Goal: Browse casually

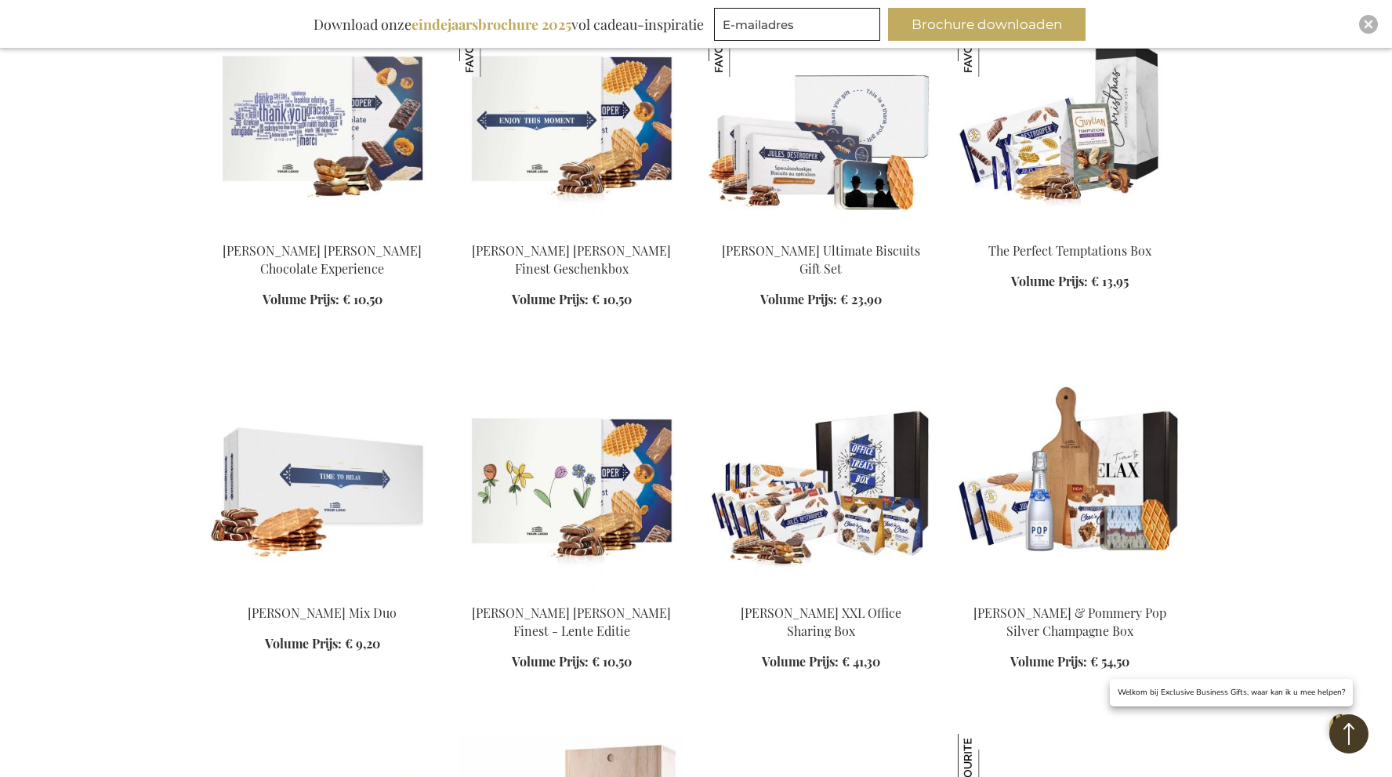
scroll to position [720, 0]
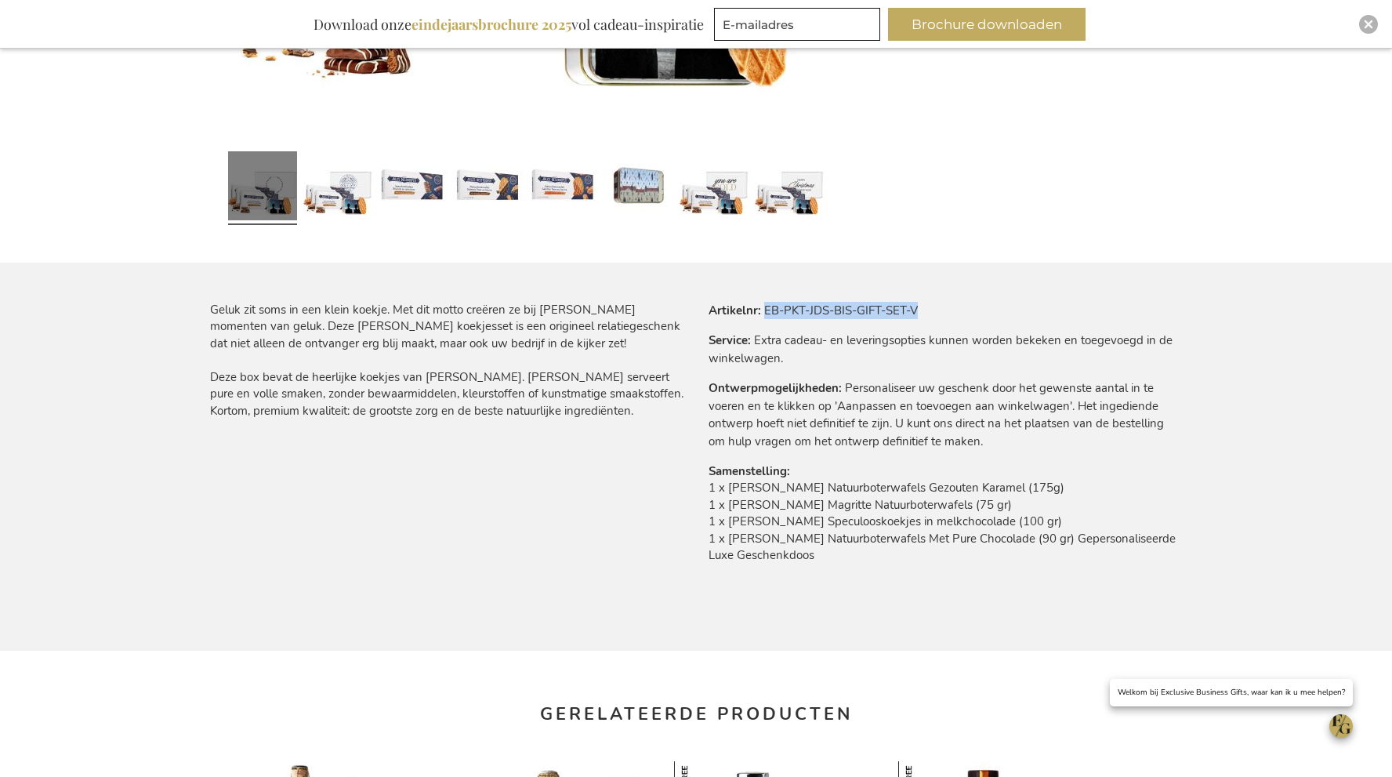
drag, startPoint x: 765, startPoint y: 310, endPoint x: 952, endPoint y: 311, distance: 187.3
click at [952, 311] on tr "Artikelnr EB-PKT-JDS-BIS-GIFT-SET-V" at bounding box center [945, 310] width 473 height 17
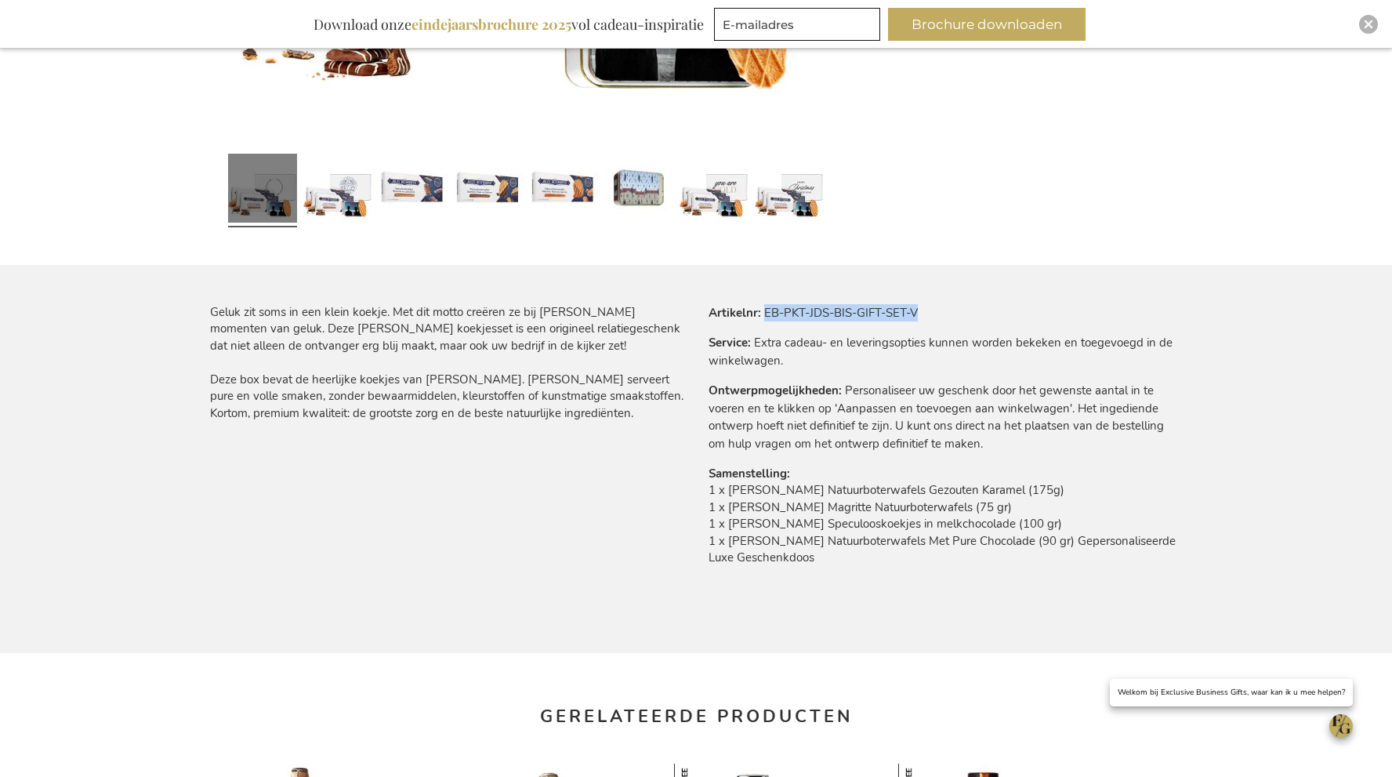
copy td "EB-PKT-JDS-BIS-GIFT-SET-V"
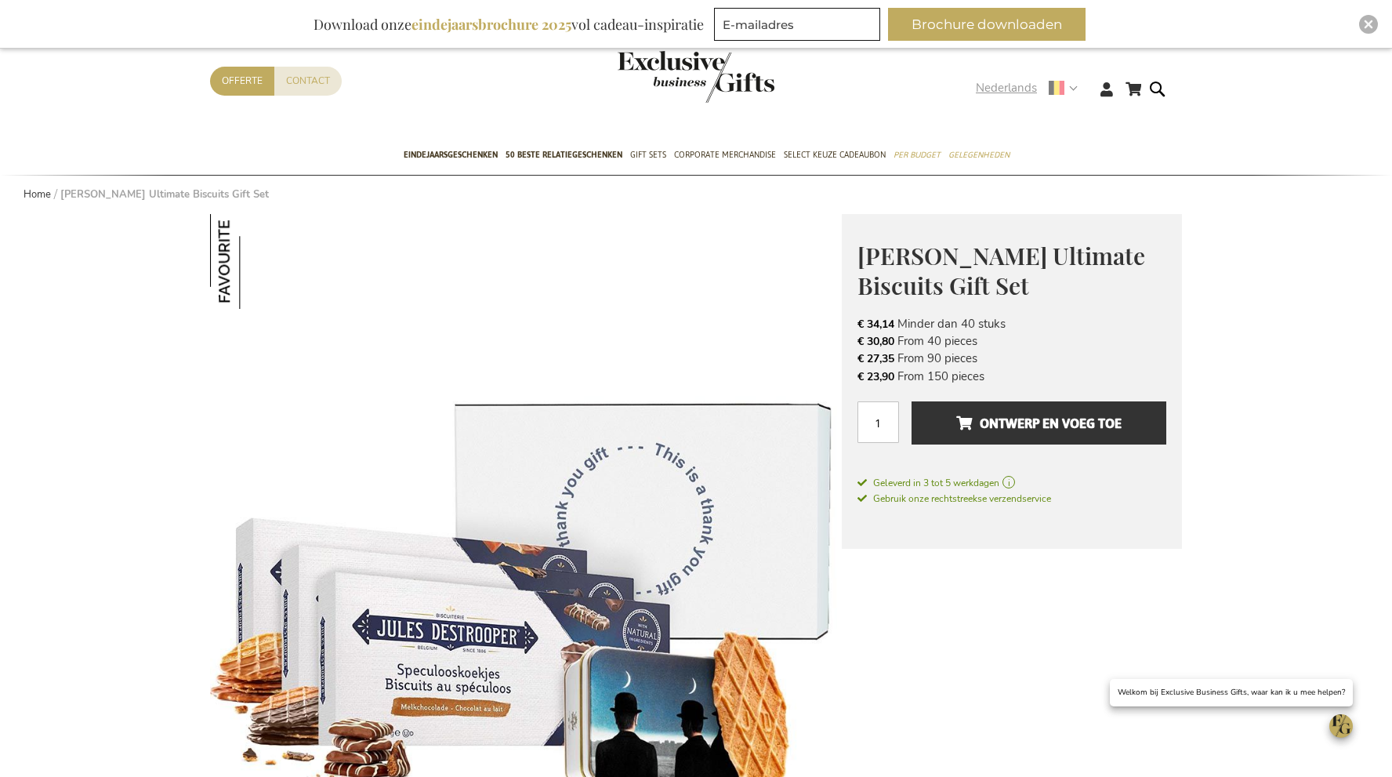
scroll to position [0, 0]
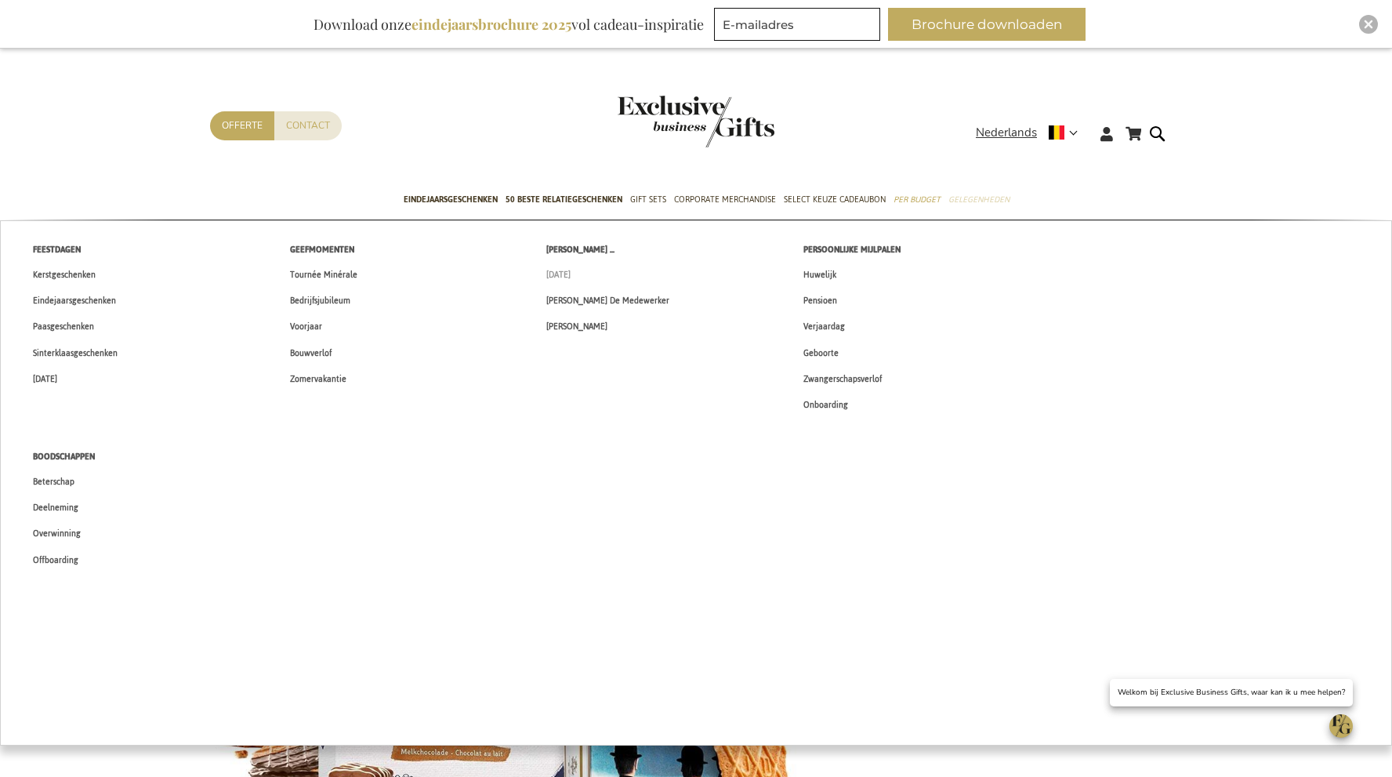
click at [571, 269] on span "[DATE]" at bounding box center [558, 274] width 24 height 16
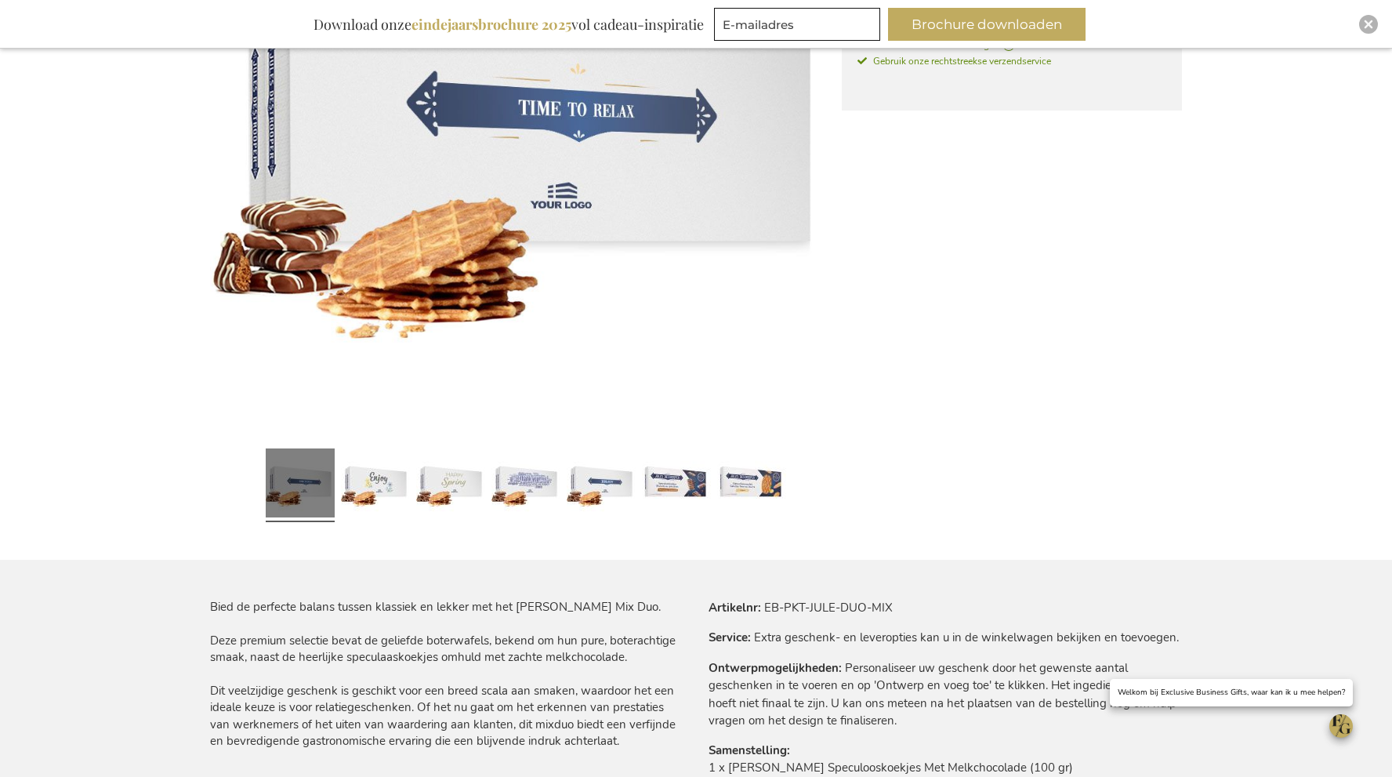
scroll to position [480, 0]
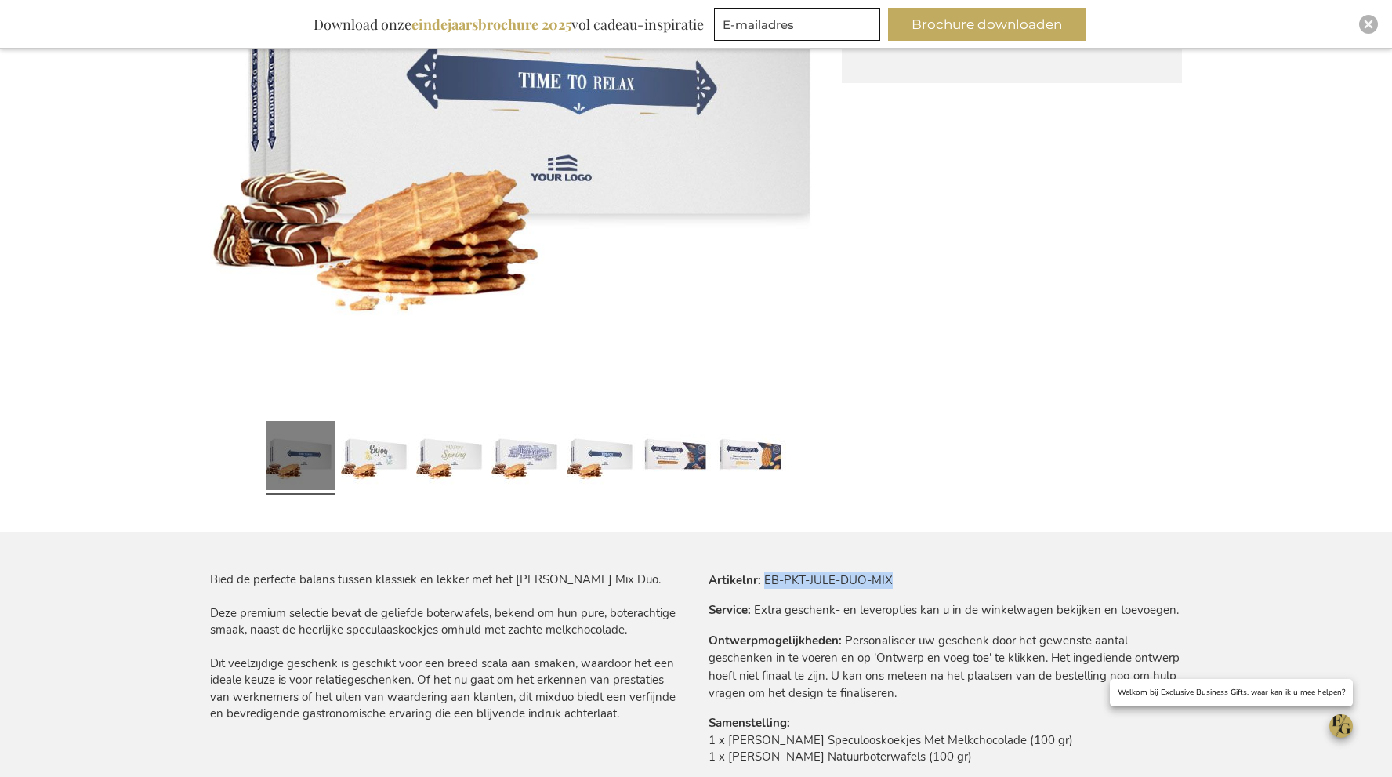
drag, startPoint x: 766, startPoint y: 580, endPoint x: 894, endPoint y: 582, distance: 127.8
click at [894, 582] on tr "Artikelnr EB-PKT-JULE-DUO-MIX" at bounding box center [945, 579] width 473 height 17
copy td "EB-PKT-JULE-DUO-MIX"
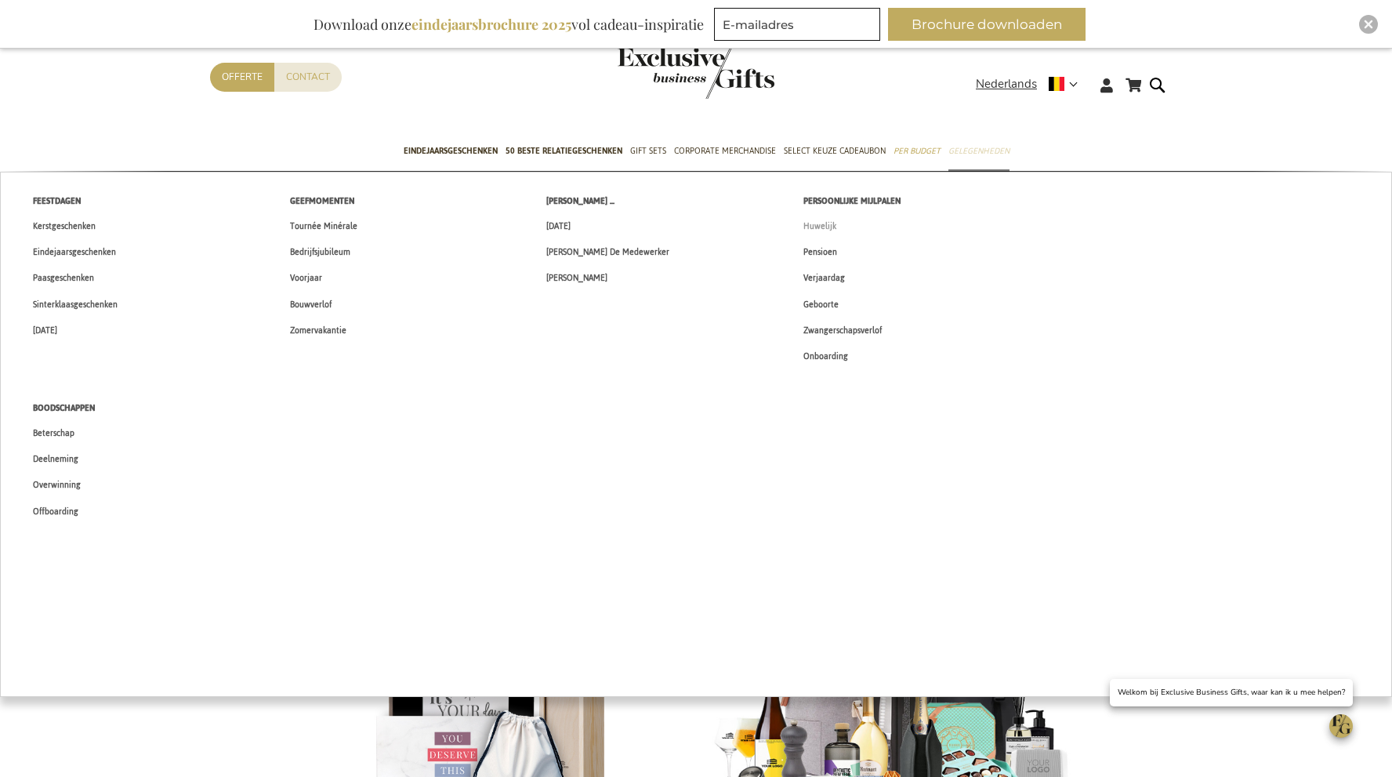
click at [828, 225] on span "Huwelijk" at bounding box center [819, 226] width 33 height 16
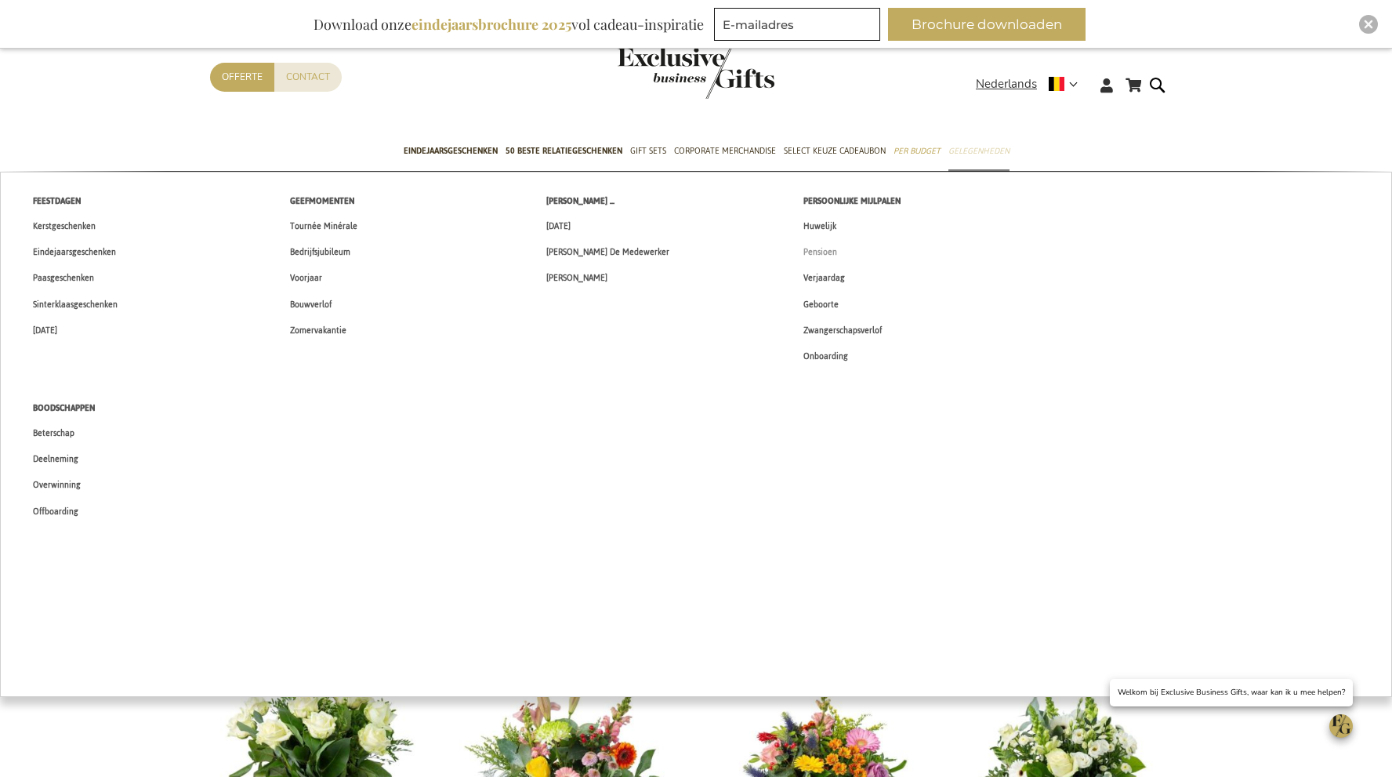
click at [827, 255] on span "Pensioen" at bounding box center [820, 252] width 34 height 16
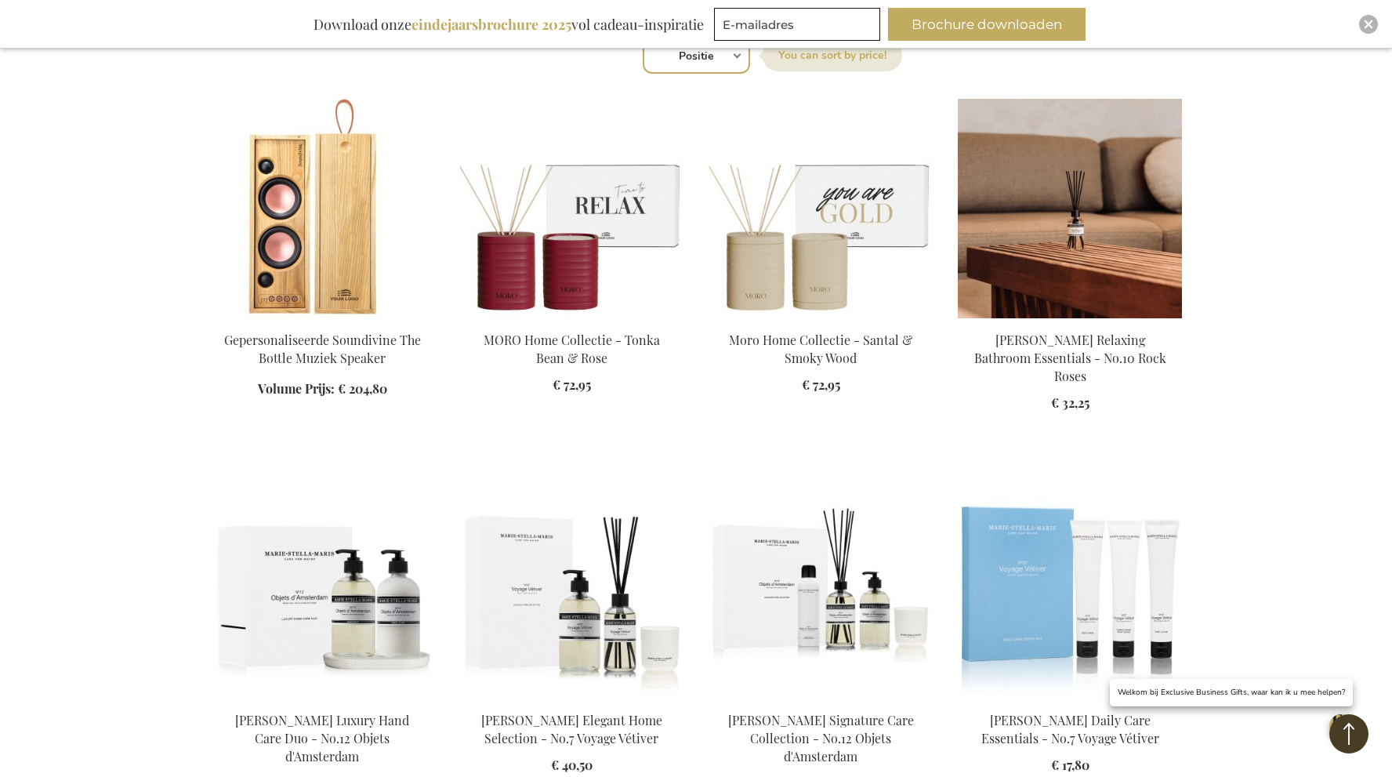
scroll to position [751, 0]
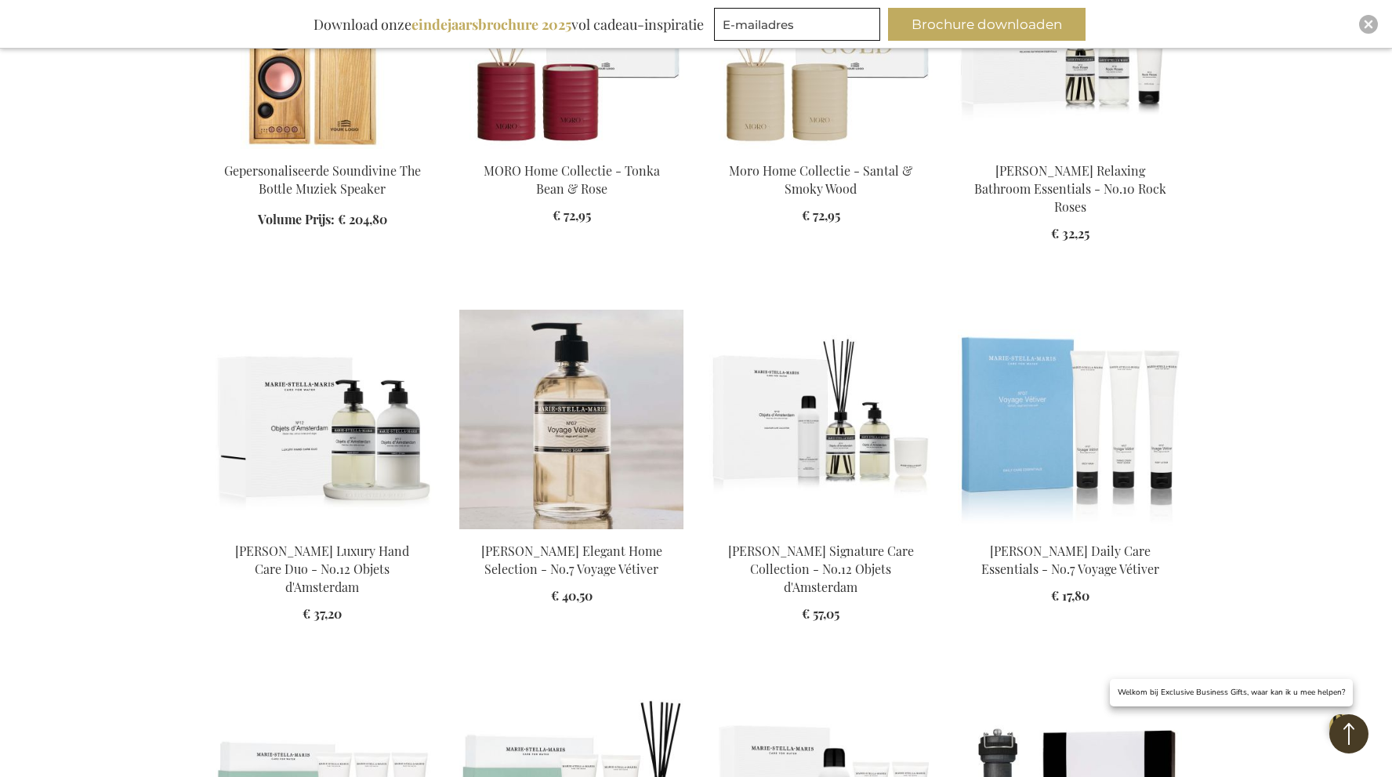
click at [585, 436] on img at bounding box center [571, 419] width 224 height 219
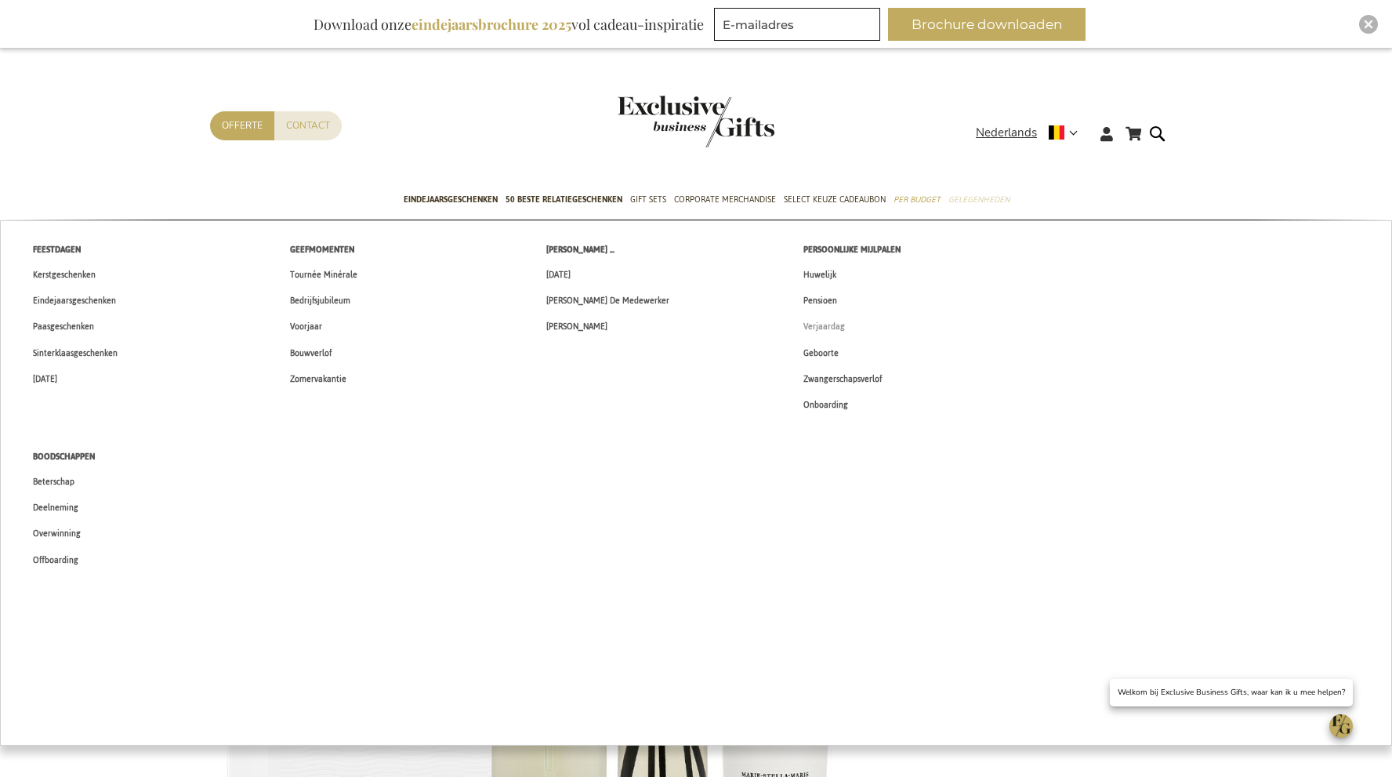
click at [826, 330] on span "Verjaardag" at bounding box center [824, 326] width 42 height 16
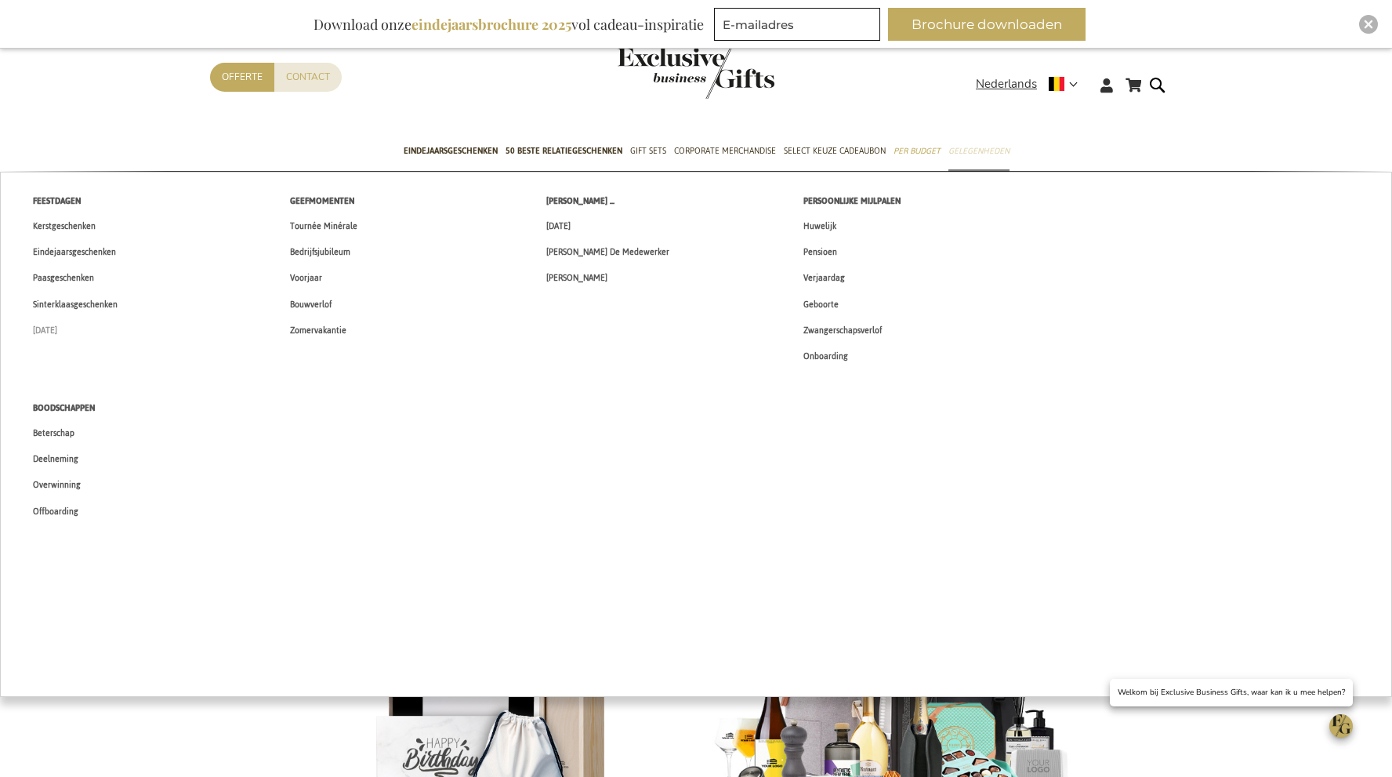
click at [50, 328] on span "[DATE]" at bounding box center [45, 330] width 24 height 16
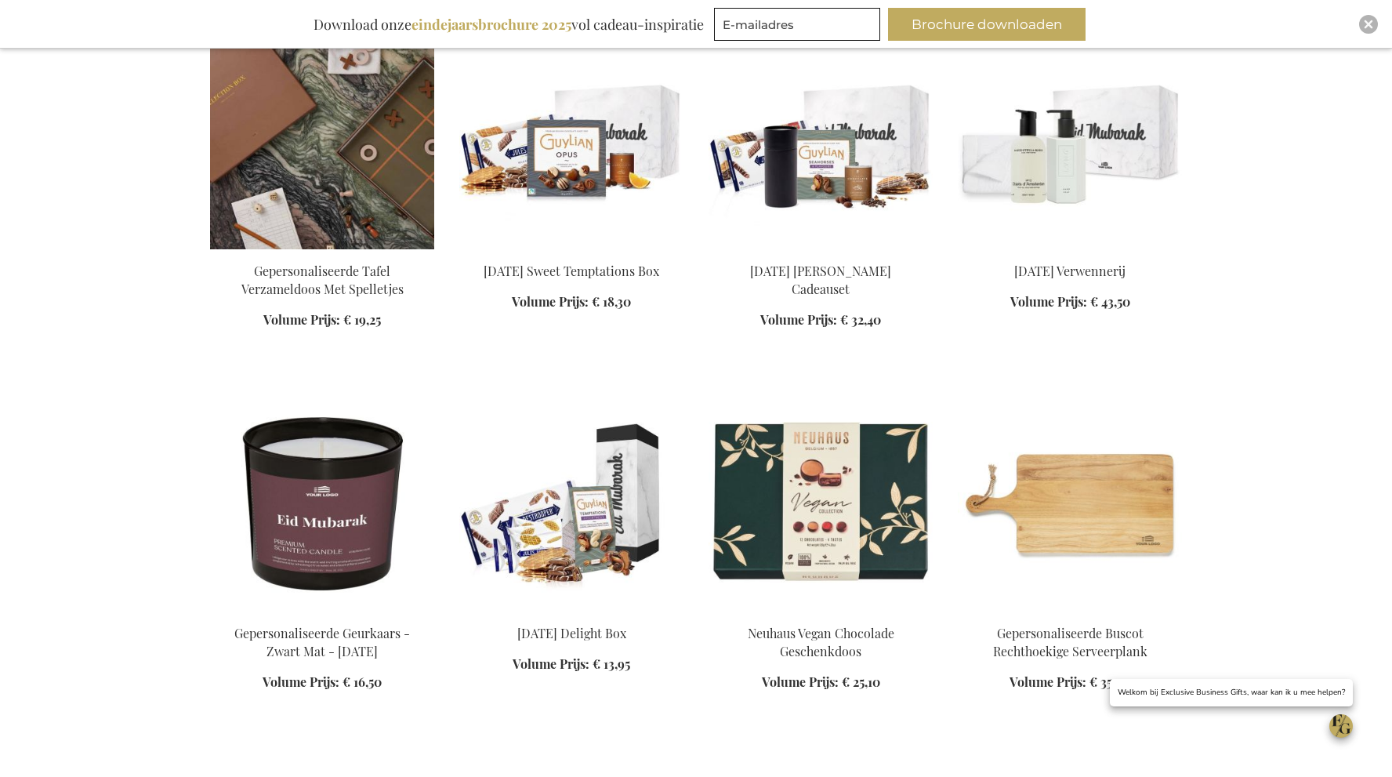
scroll to position [1190, 0]
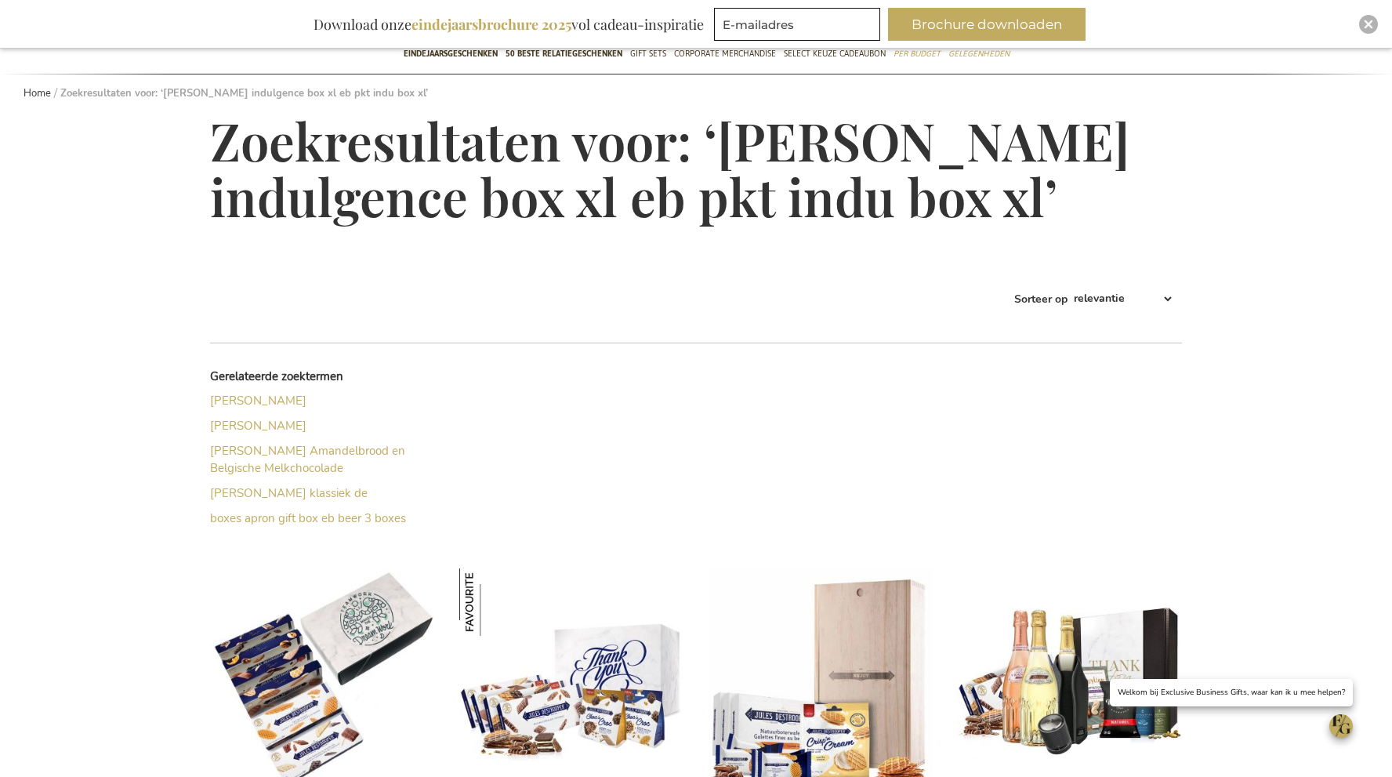
scroll to position [430, 0]
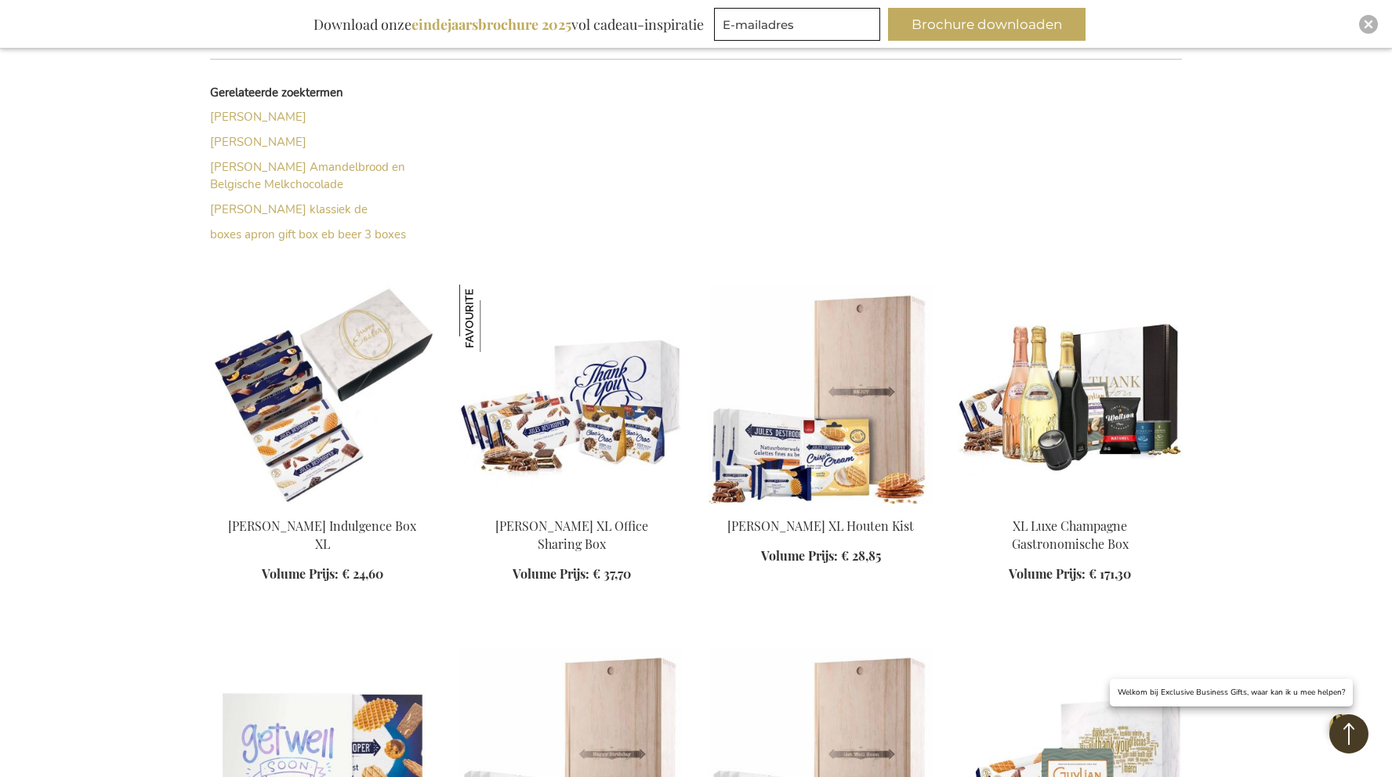
click at [350, 424] on img at bounding box center [322, 394] width 224 height 219
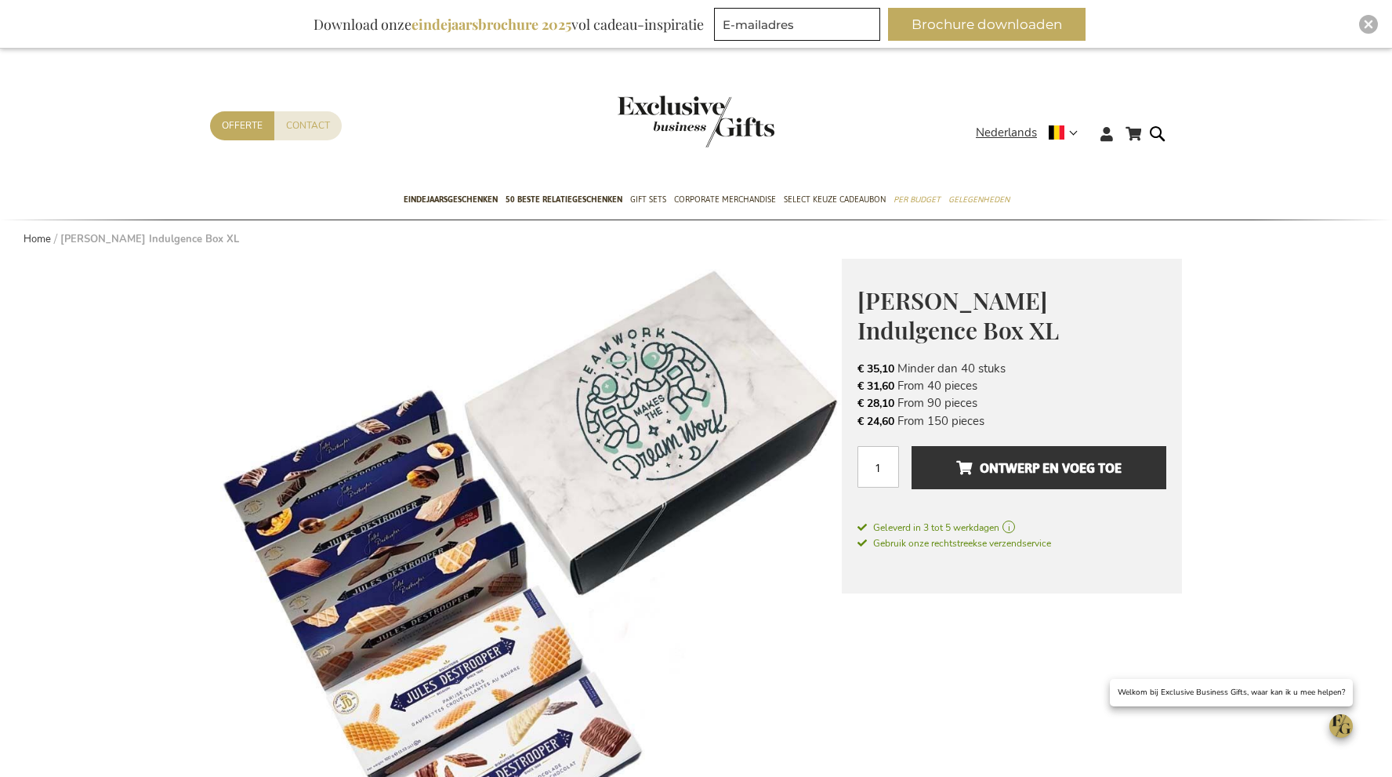
click at [688, 116] on img "store logo" at bounding box center [696, 122] width 157 height 52
